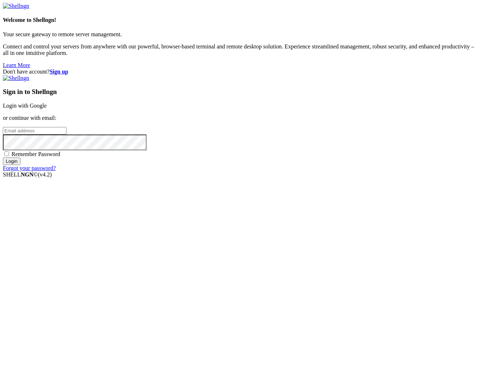
click at [47, 109] on link "Login with Google" at bounding box center [25, 106] width 44 height 6
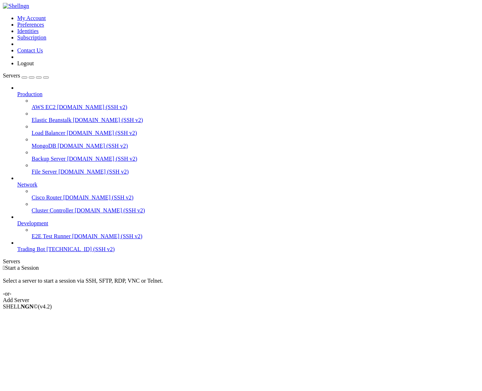
click at [45, 252] on span "Trading Bot" at bounding box center [31, 249] width 28 height 6
click at [41, 361] on span "Properties" at bounding box center [28, 364] width 23 height 6
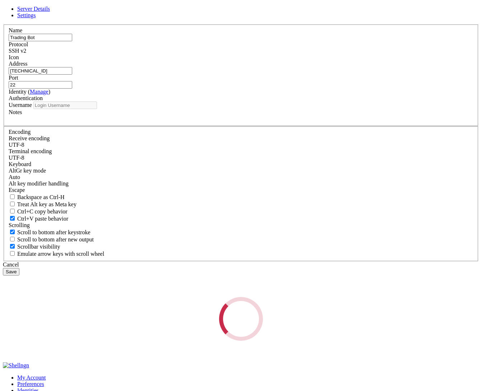
type input "root"
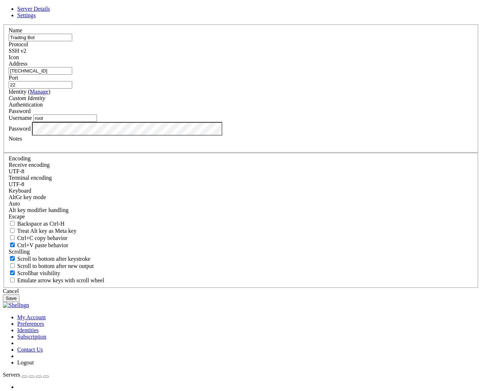
click at [144, 136] on div "Password" at bounding box center [241, 129] width 464 height 14
click at [19, 295] on button "Save" at bounding box center [11, 299] width 17 height 8
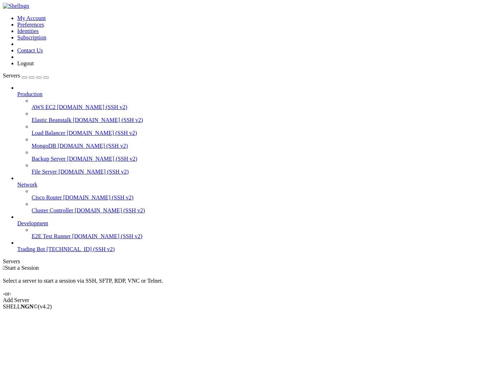
click at [45, 252] on span "Trading Bot" at bounding box center [31, 249] width 28 height 6
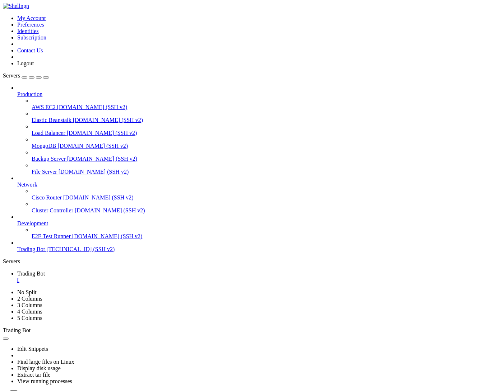
drag, startPoint x: 6, startPoint y: 601, endPoint x: 105, endPoint y: 632, distance: 103.4
copy div "root@WarpTrade:/opt/tradingbot# Pm2 list Command 'Pm2' not found, did you mean:…"
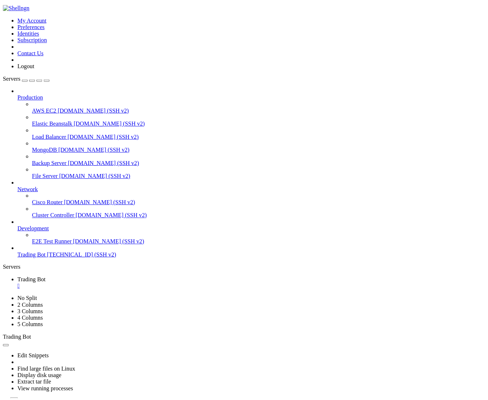
scroll to position [221, 0]
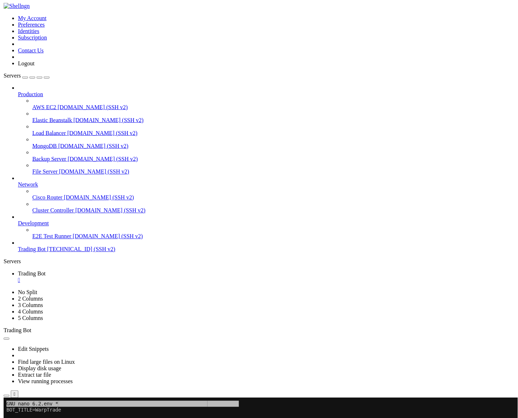
scroll to position [173, 0]
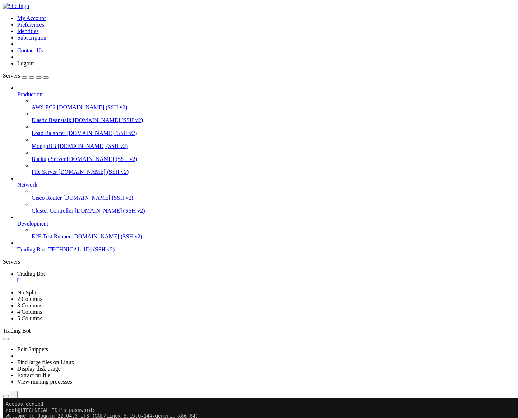
click at [45, 252] on span "Trading Bot" at bounding box center [31, 249] width 28 height 6
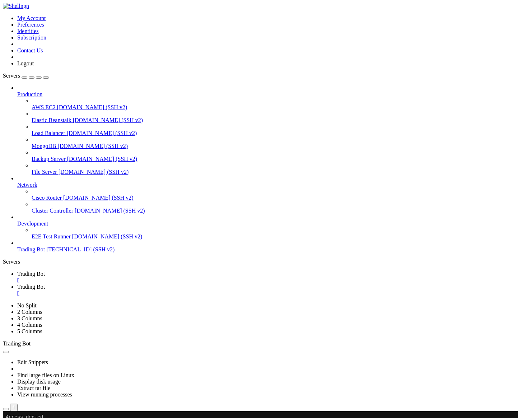
click at [134, 271] on link "Trading Bot " at bounding box center [266, 277] width 498 height 13
click at [133, 277] on div "" at bounding box center [266, 280] width 498 height 6
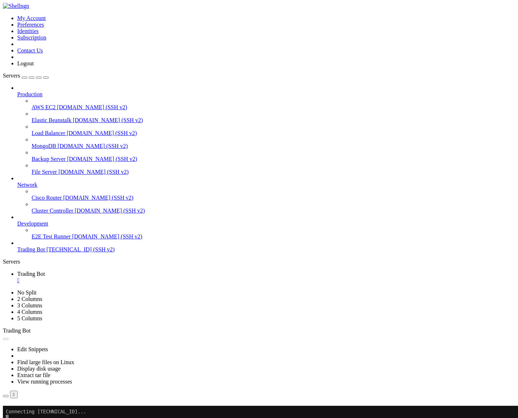
click at [32, 391] on button "Reconnect" at bounding box center [17, 416] width 29 height 8
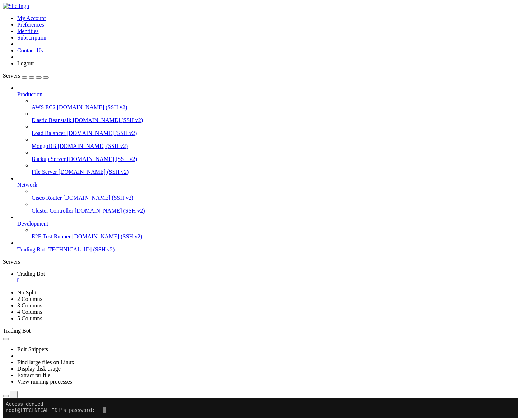
click at [121, 391] on x-row "root@[TECHNICAL_ID]'s password:" at bounding box center [216, 410] width 421 height 6
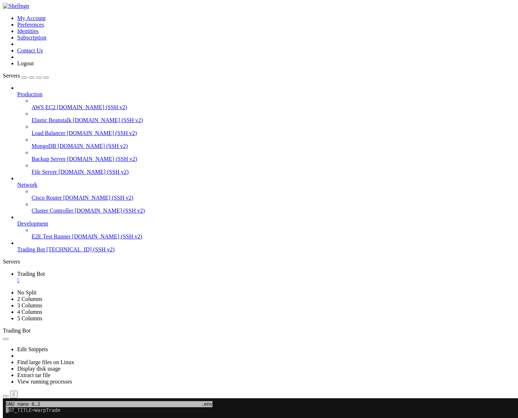
drag, startPoint x: 364, startPoint y: 487, endPoint x: 6, endPoint y: 483, distance: 357.9
copy div "SOLANA_MAINNET_RPC= [URL][DOMAIN_NAME] SOLANA_MAINNET_RPC_WSS=wss://[DOMAIN_NAM…"
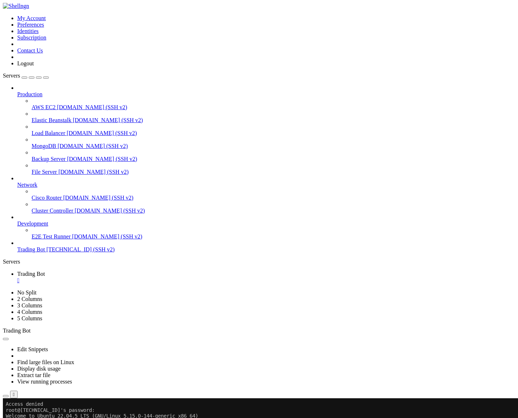
drag, startPoint x: 107, startPoint y: 612, endPoint x: 6, endPoint y: 601, distance: 101.4
copy div "Command 'Yarn' not found, did you mean: command 'yarn' from deb cmdtest (0.32.1…"
drag, startPoint x: 60, startPoint y: 744, endPoint x: 8, endPoint y: 744, distance: 52.0
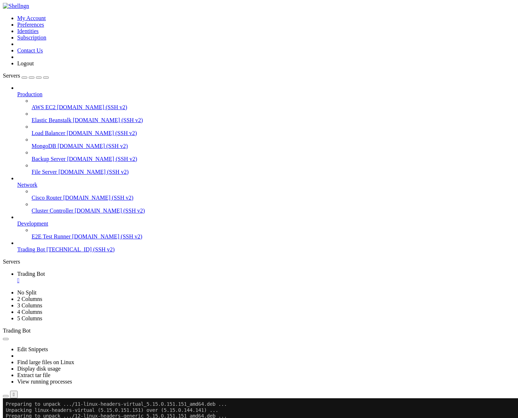
drag, startPoint x: 417, startPoint y: 749, endPoint x: 207, endPoint y: 725, distance: 210.6
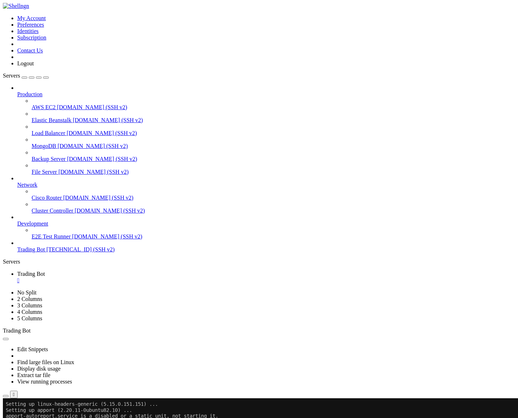
copy div "─────┬──────┬───────────┬──────────┬──────────┬──────────┬──────────┐ │ lo │ ip…"
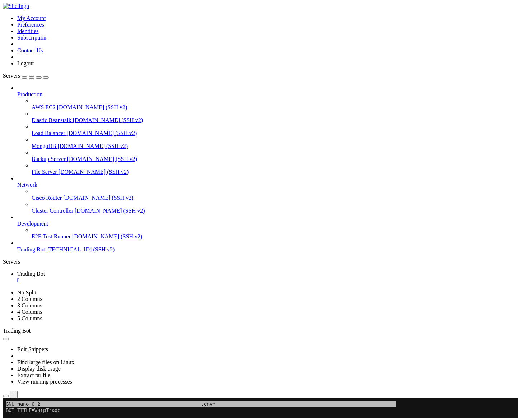
scroll to position [7, 1]
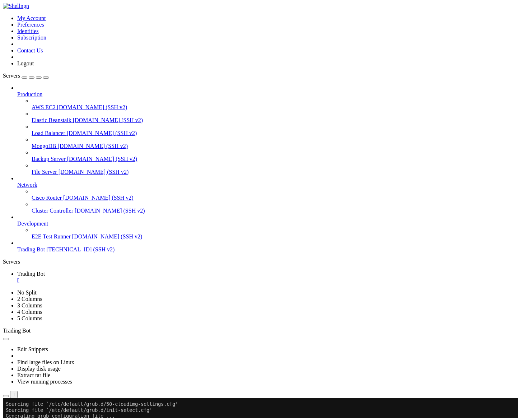
scroll to position [942, 0]
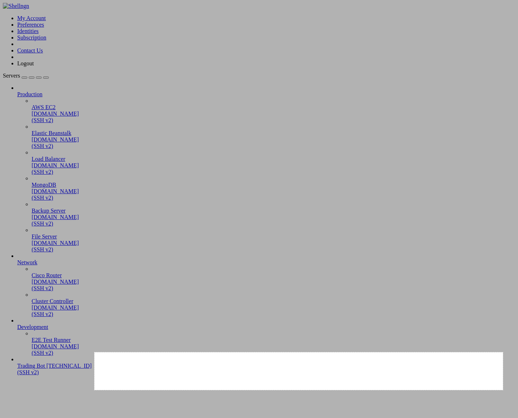
drag, startPoint x: 94, startPoint y: 352, endPoint x: 503, endPoint y: 390, distance: 410.2
click at [481, 390] on div "1138 X 105" at bounding box center [259, 209] width 518 height 418
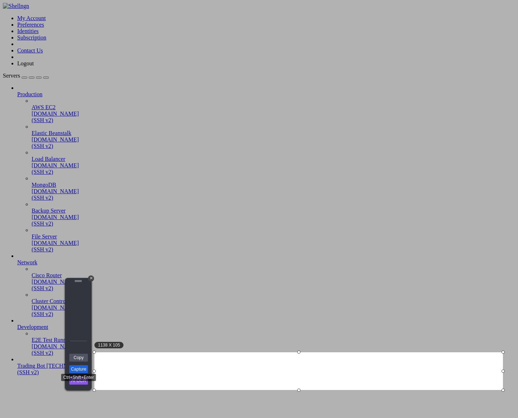
click at [85, 370] on link "Capture" at bounding box center [78, 369] width 19 height 8
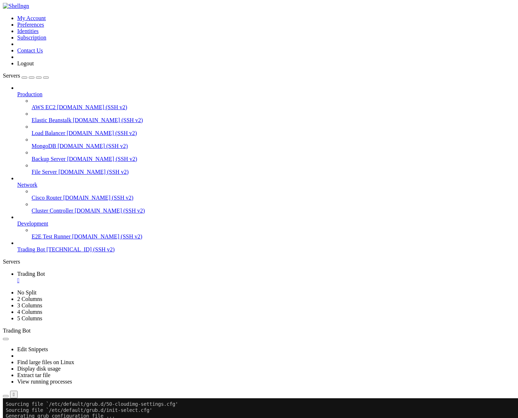
drag, startPoint x: 120, startPoint y: 743, endPoint x: 96, endPoint y: 744, distance: 23.7
copy x-row "stop-bot"
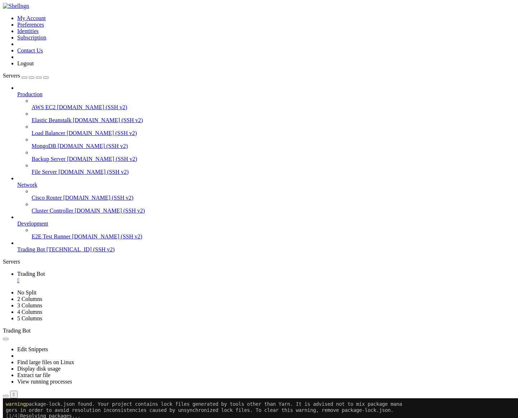
scroll to position [1492, 0]
click at [55, 252] on span "[TECHNICAL_ID] (SSH v2)" at bounding box center [80, 249] width 68 height 6
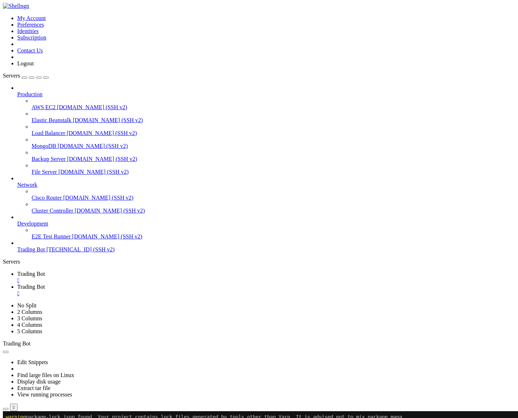
scroll to position [0, 0]
click at [72, 239] on span "[DOMAIN_NAME] (SSH v2)" at bounding box center [107, 236] width 70 height 6
click at [137, 277] on div "" at bounding box center [266, 280] width 498 height 6
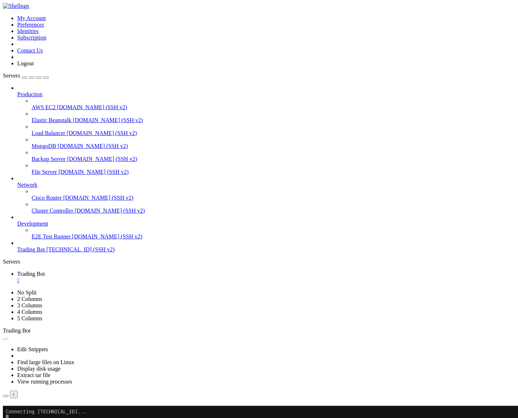
click at [32, 391] on button "Reconnect" at bounding box center [17, 416] width 29 height 8
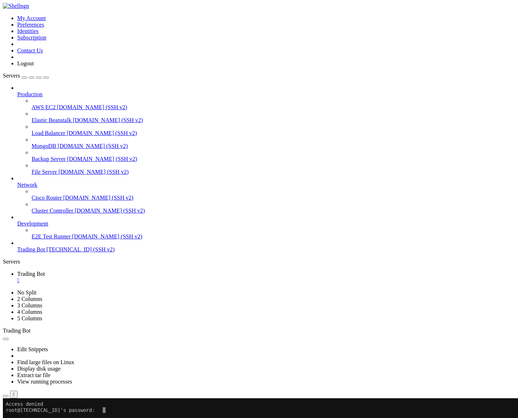
click at [45, 252] on span "Trading Bot" at bounding box center [31, 249] width 28 height 6
click at [111, 391] on x-row "root@[TECHNICAL_ID]'s password:" at bounding box center [216, 410] width 421 height 6
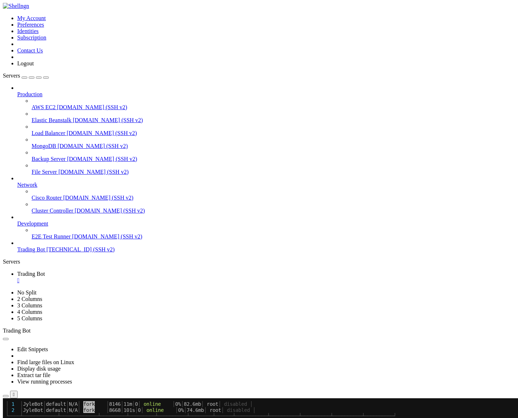
scroll to position [418, 0]
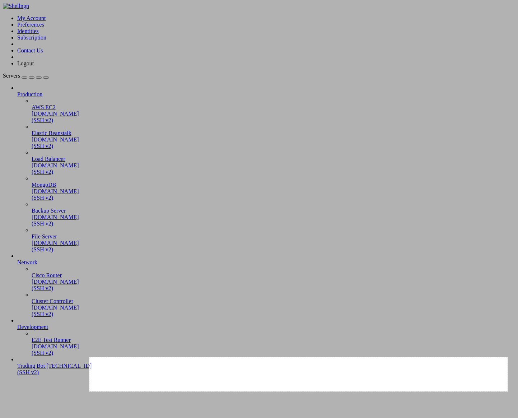
drag, startPoint x: 89, startPoint y: 357, endPoint x: 507, endPoint y: 391, distance: 419.5
click at [481, 391] on div "1165 X 95" at bounding box center [259, 209] width 518 height 418
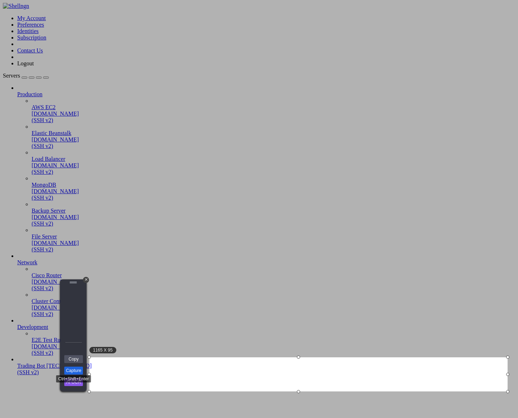
click at [78, 370] on link "Capture" at bounding box center [73, 370] width 19 height 8
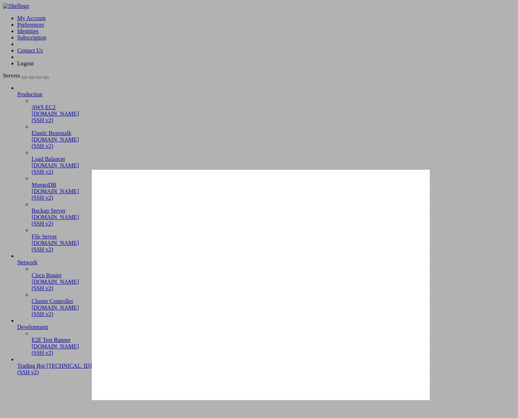
drag, startPoint x: 92, startPoint y: 170, endPoint x: 430, endPoint y: 400, distance: 408.6
click at [430, 391] on div "941 X 641" at bounding box center [259, 209] width 518 height 418
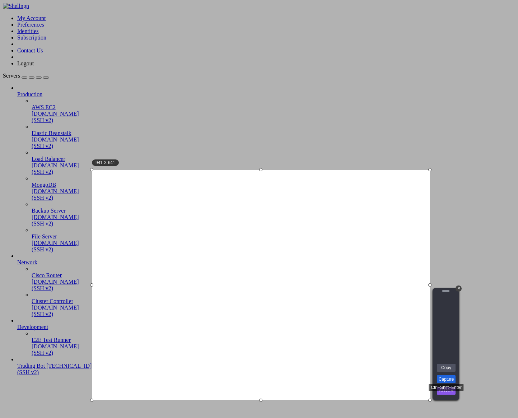
click at [445, 379] on link "Capture" at bounding box center [446, 379] width 19 height 8
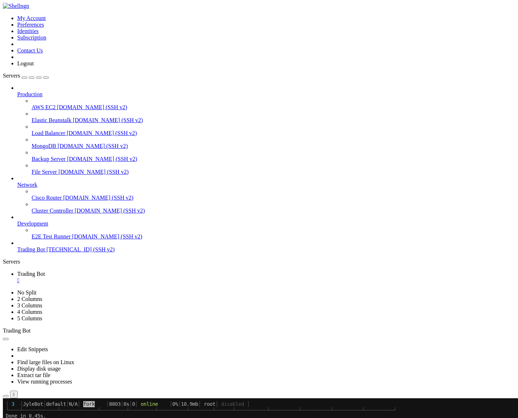
drag, startPoint x: 45, startPoint y: 594, endPoint x: 190, endPoint y: 595, distance: 145.7
copy x-row "[ERROR] 02:52:55 Error: ETELEGRAM: 404 Not Found"
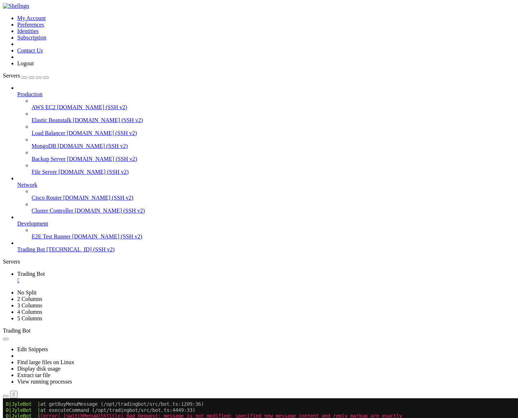
scroll to position [4268, 0]
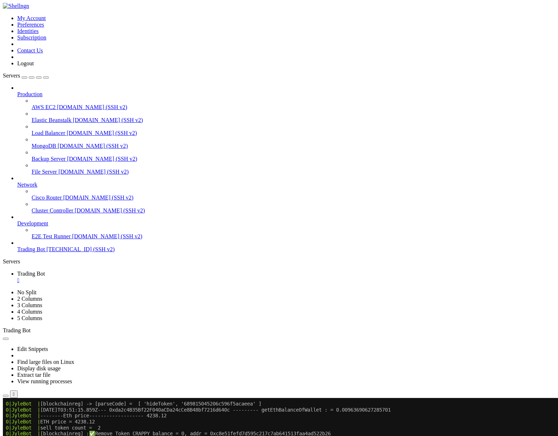
scroll to position [6250, 0]
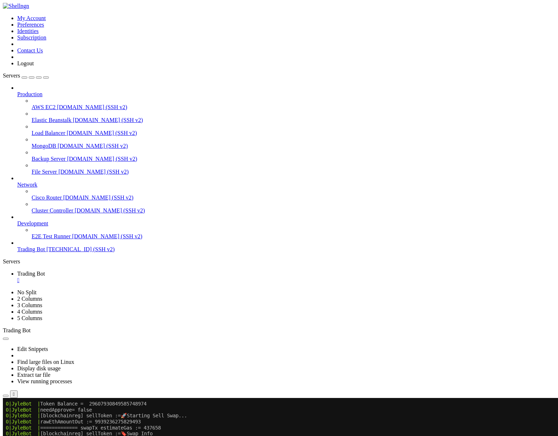
click at [60, 252] on span "[TECHNICAL_ID] (SSH v2)" at bounding box center [80, 249] width 68 height 6
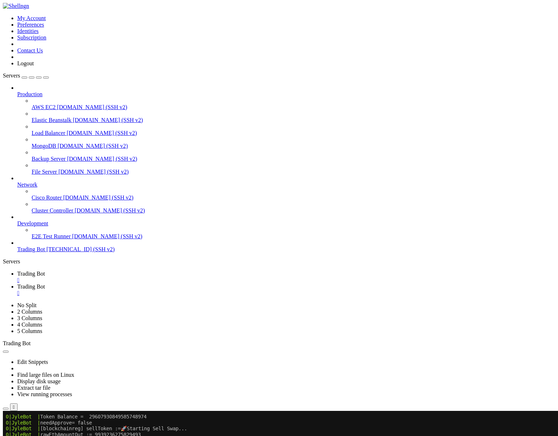
scroll to position [0, 0]
click at [135, 277] on div "" at bounding box center [286, 280] width 538 height 6
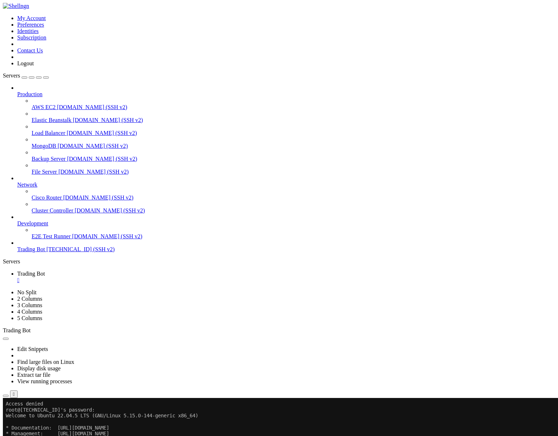
scroll to position [7, 1]
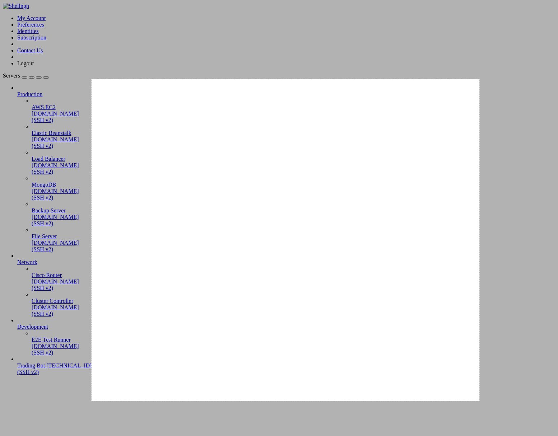
drag, startPoint x: 92, startPoint y: 79, endPoint x: 480, endPoint y: 401, distance: 504.2
click at [480, 401] on div "1080 X 896" at bounding box center [279, 218] width 558 height 436
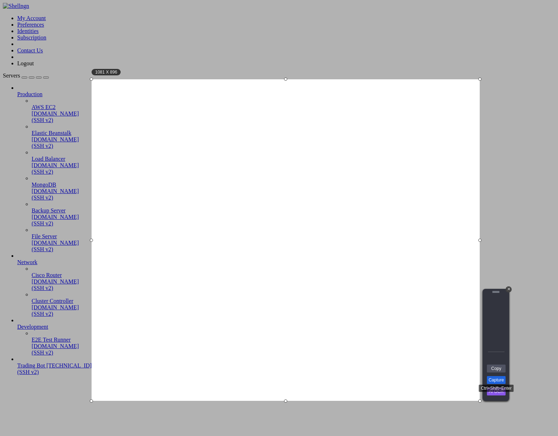
click at [493, 383] on link "Capture" at bounding box center [496, 380] width 19 height 8
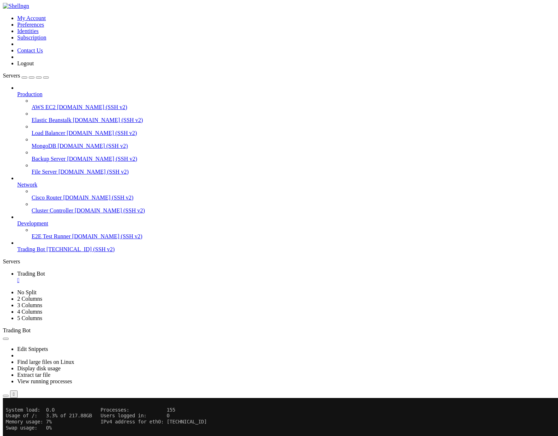
scroll to position [268, 0]
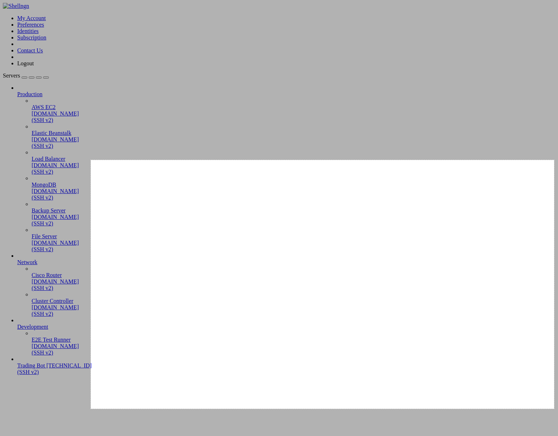
drag, startPoint x: 91, startPoint y: 160, endPoint x: 554, endPoint y: 409, distance: 525.6
click at [518, 409] on div "1290 X 693" at bounding box center [279, 218] width 558 height 436
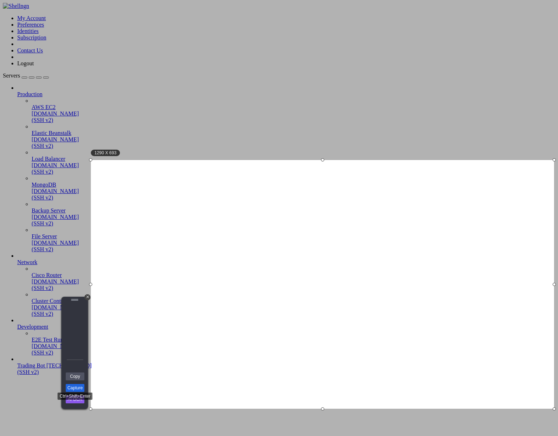
click at [74, 392] on link "Capture" at bounding box center [75, 388] width 19 height 8
